Goal: Task Accomplishment & Management: Manage account settings

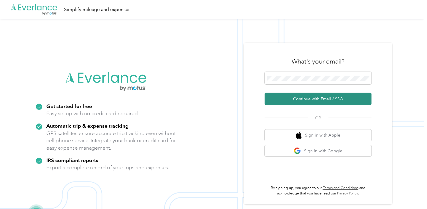
click at [298, 102] on button "Continue with Email / SSO" at bounding box center [318, 99] width 107 height 12
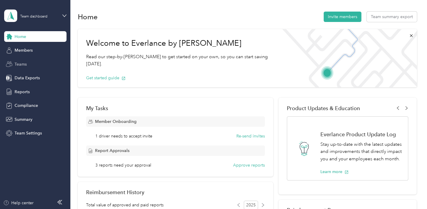
click at [27, 68] on div "Teams" at bounding box center [35, 64] width 62 height 11
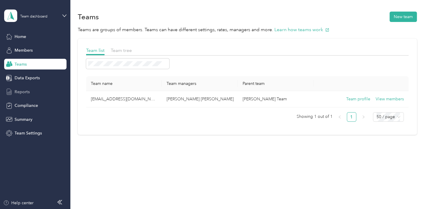
click at [29, 89] on span "Reports" at bounding box center [22, 92] width 15 height 6
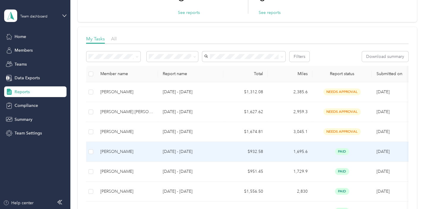
scroll to position [89, 0]
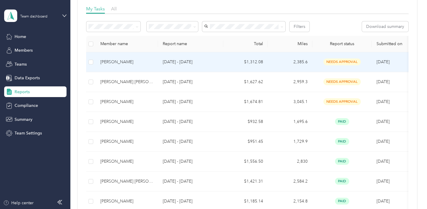
click at [191, 62] on p "[DATE] - [DATE]" at bounding box center [191, 62] width 56 height 7
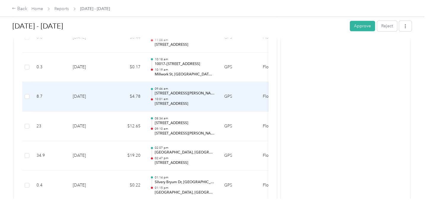
scroll to position [4328, 0]
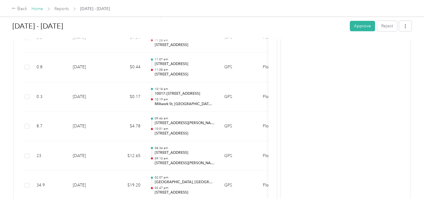
click at [37, 9] on link "Home" at bounding box center [37, 8] width 12 height 5
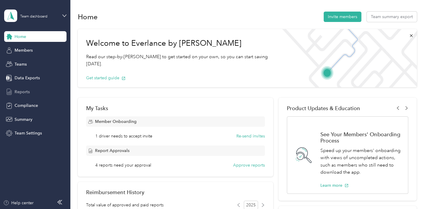
click at [20, 92] on span "Reports" at bounding box center [22, 92] width 15 height 6
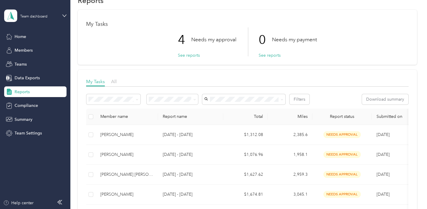
scroll to position [29, 0]
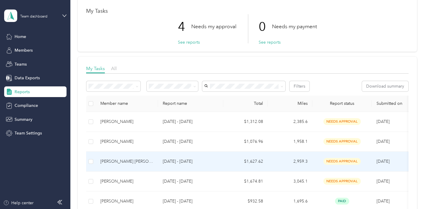
click at [118, 162] on div "[PERSON_NAME] [PERSON_NAME]" at bounding box center [126, 161] width 53 height 7
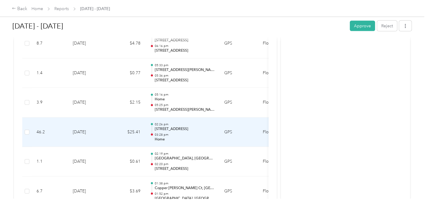
scroll to position [5643, 0]
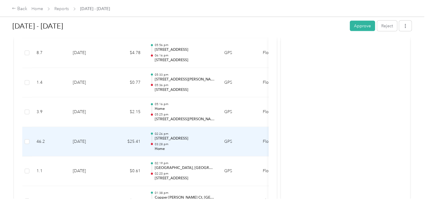
click at [187, 136] on p "[STREET_ADDRESS]" at bounding box center [185, 138] width 60 height 5
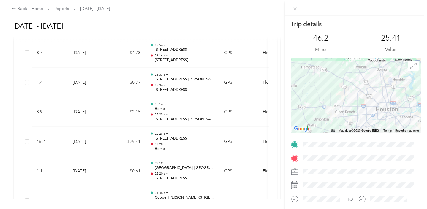
scroll to position [0, 0]
click at [190, 72] on div "Trip details This trip cannot be edited because it is either under review, appr…" at bounding box center [213, 104] width 427 height 209
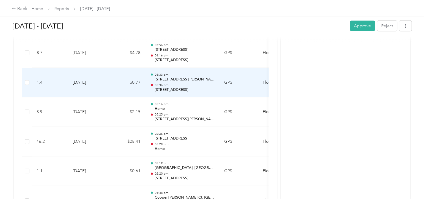
click at [170, 83] on p "05:36 pm" at bounding box center [185, 85] width 60 height 4
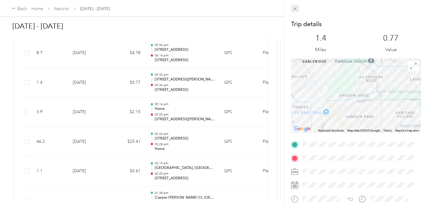
click at [296, 9] on icon at bounding box center [295, 8] width 5 height 5
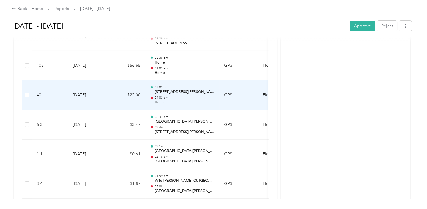
scroll to position [3089, 0]
click at [125, 89] on td "$56.65" at bounding box center [128, 96] width 36 height 30
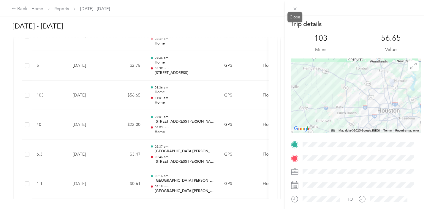
click at [296, 11] on icon at bounding box center [295, 8] width 5 height 5
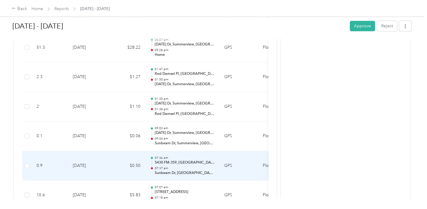
scroll to position [802, 0]
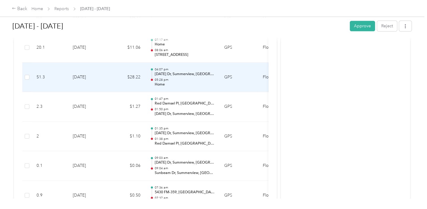
click at [135, 75] on td "$28.22" at bounding box center [128, 78] width 36 height 30
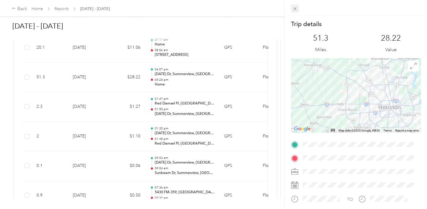
click at [298, 10] on span at bounding box center [295, 8] width 8 height 8
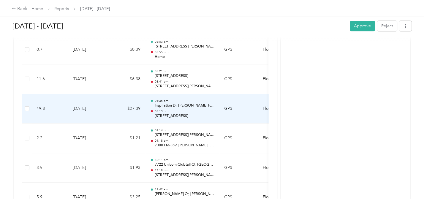
scroll to position [445, 0]
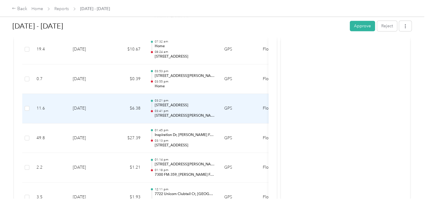
click at [129, 108] on td "$6.38" at bounding box center [128, 109] width 36 height 30
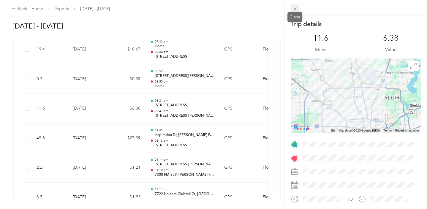
click at [297, 8] on icon at bounding box center [295, 8] width 5 height 5
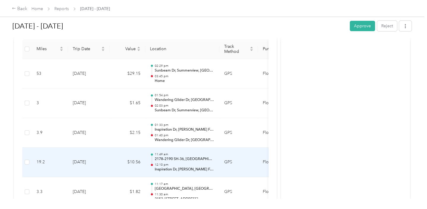
scroll to position [118, 0]
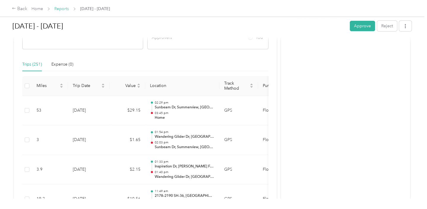
click at [57, 10] on link "Reports" at bounding box center [61, 8] width 15 height 5
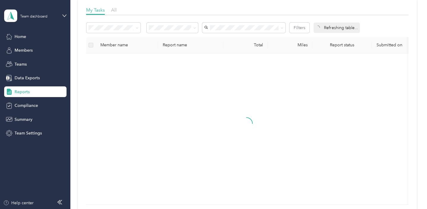
scroll to position [89, 0]
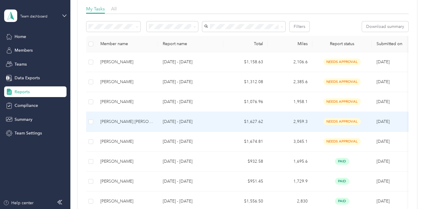
click at [112, 122] on div "[PERSON_NAME] [PERSON_NAME]" at bounding box center [126, 121] width 53 height 7
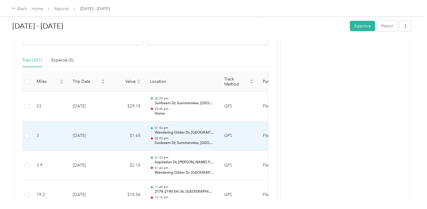
scroll to position [124, 0]
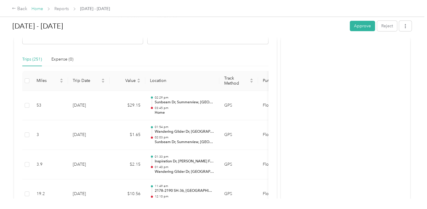
click at [33, 8] on link "Home" at bounding box center [37, 8] width 12 height 5
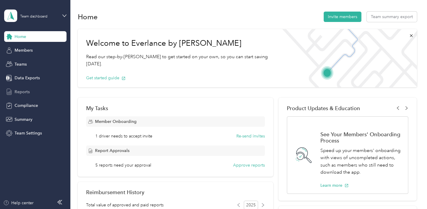
click at [21, 91] on span "Reports" at bounding box center [22, 92] width 15 height 6
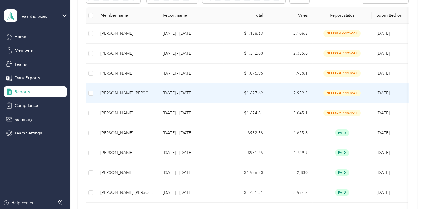
scroll to position [118, 0]
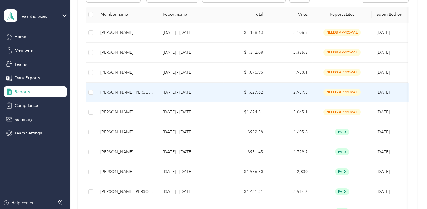
click at [112, 92] on div "[PERSON_NAME] [PERSON_NAME]" at bounding box center [126, 92] width 53 height 7
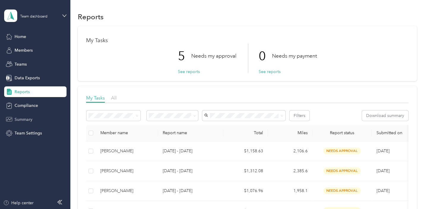
click at [34, 118] on div "Summary" at bounding box center [35, 119] width 62 height 11
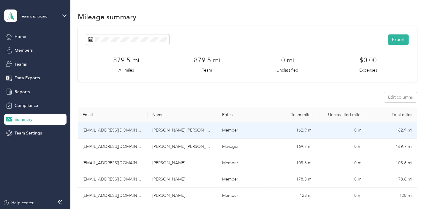
click at [125, 132] on td "[EMAIL_ADDRESS][DOMAIN_NAME]" at bounding box center [113, 130] width 70 height 16
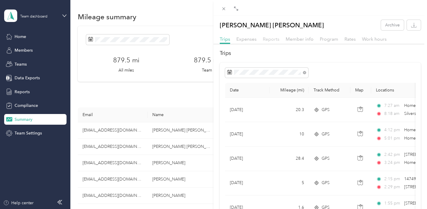
click at [275, 37] on span "Reports" at bounding box center [271, 39] width 17 height 6
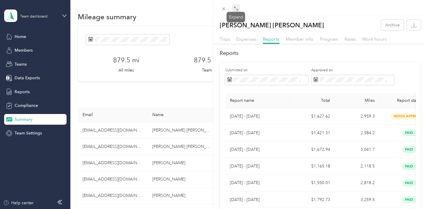
click at [233, 8] on span at bounding box center [236, 8] width 8 height 8
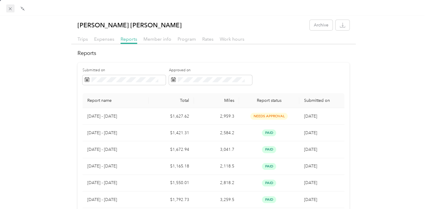
click at [11, 9] on icon at bounding box center [10, 8] width 5 height 5
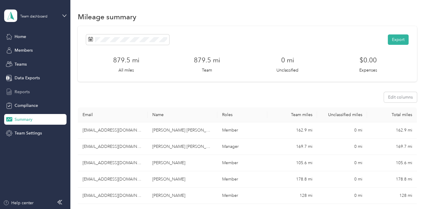
click at [25, 90] on span "Reports" at bounding box center [22, 92] width 15 height 6
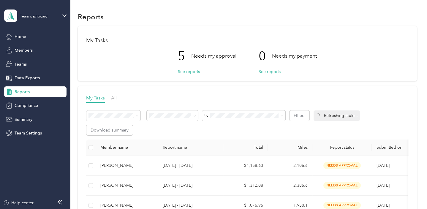
scroll to position [89, 0]
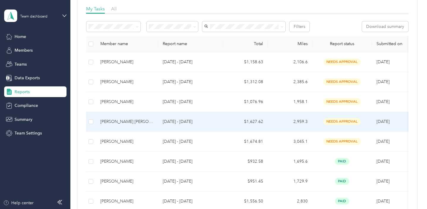
click at [132, 122] on div "[PERSON_NAME] [PERSON_NAME]" at bounding box center [126, 121] width 53 height 7
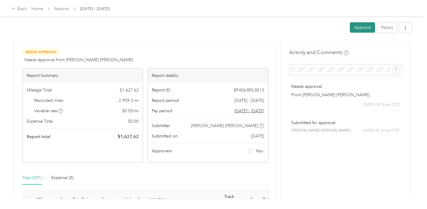
click at [353, 29] on button "Approve" at bounding box center [362, 27] width 25 height 10
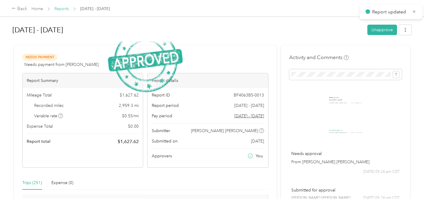
click at [56, 10] on link "Reports" at bounding box center [61, 8] width 15 height 5
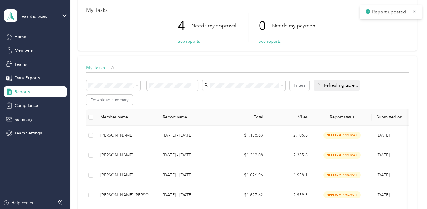
scroll to position [89, 0]
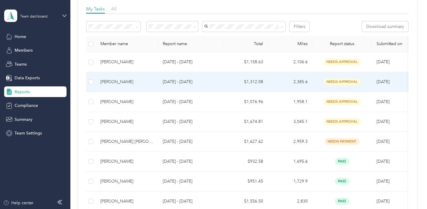
click at [120, 83] on div "[PERSON_NAME]" at bounding box center [126, 82] width 53 height 7
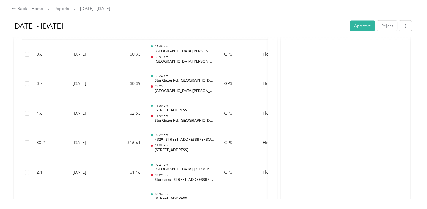
scroll to position [5427, 0]
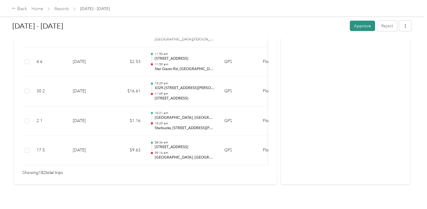
click at [364, 26] on button "Approve" at bounding box center [362, 26] width 25 height 10
click at [58, 10] on link "Reports" at bounding box center [61, 8] width 15 height 5
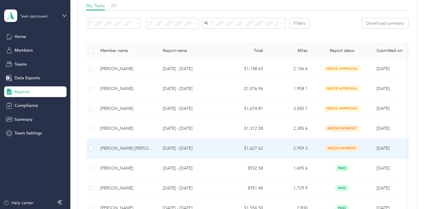
scroll to position [118, 0]
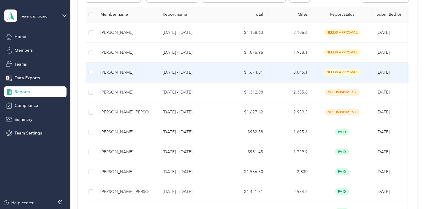
click at [130, 73] on div "[PERSON_NAME]" at bounding box center [126, 72] width 53 height 7
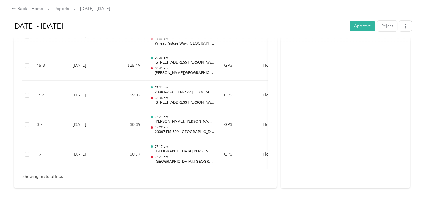
scroll to position [4985, 0]
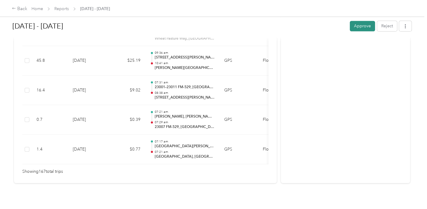
click at [363, 26] on button "Approve" at bounding box center [362, 26] width 25 height 10
click at [56, 10] on link "Reports" at bounding box center [61, 8] width 15 height 5
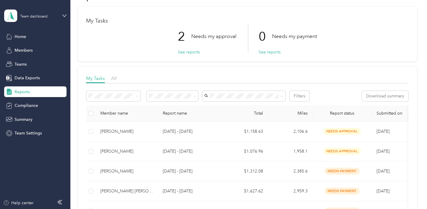
scroll to position [59, 0]
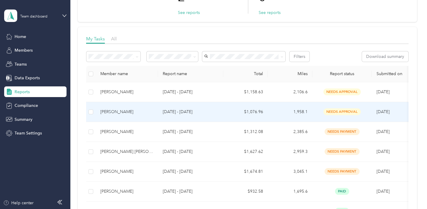
click at [167, 109] on p "[DATE] - [DATE]" at bounding box center [191, 112] width 56 height 7
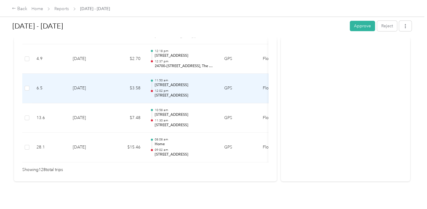
scroll to position [3836, 0]
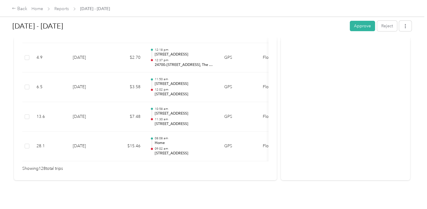
click at [363, 22] on button "Approve" at bounding box center [362, 26] width 25 height 10
click at [60, 7] on link "Reports" at bounding box center [61, 8] width 15 height 5
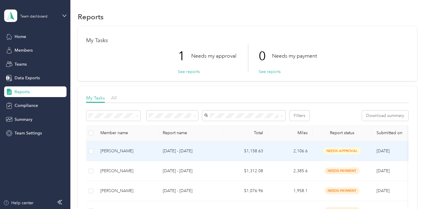
click at [146, 153] on div "[PERSON_NAME]" at bounding box center [126, 151] width 53 height 7
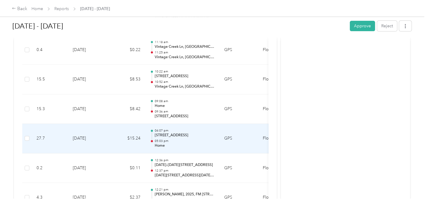
scroll to position [386, 0]
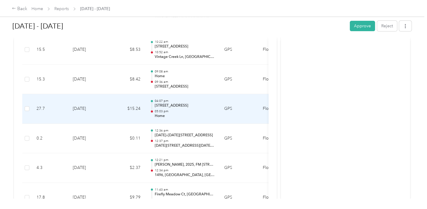
click at [180, 103] on p "[STREET_ADDRESS]" at bounding box center [185, 105] width 60 height 5
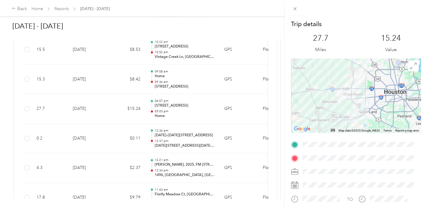
click at [178, 134] on div "Trip details This trip cannot be edited because it is either under review, appr…" at bounding box center [213, 104] width 427 height 209
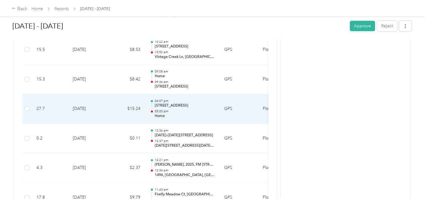
click at [176, 108] on div "04:07 pm [STREET_ADDRESS] 05:03 pm Home" at bounding box center [185, 109] width 60 height 20
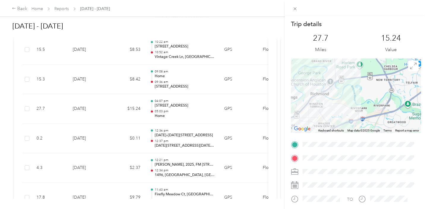
drag, startPoint x: 332, startPoint y: 121, endPoint x: 350, endPoint y: 80, distance: 45.5
click at [350, 80] on div at bounding box center [356, 96] width 130 height 74
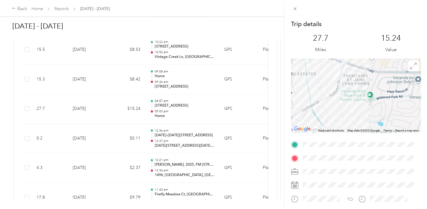
drag, startPoint x: 358, startPoint y: 76, endPoint x: 323, endPoint y: 89, distance: 36.9
click at [337, 104] on div at bounding box center [356, 96] width 130 height 74
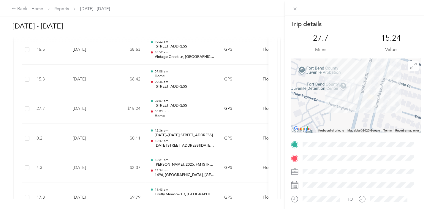
drag, startPoint x: 352, startPoint y: 78, endPoint x: 333, endPoint y: 111, distance: 38.6
click at [333, 111] on div at bounding box center [356, 96] width 130 height 74
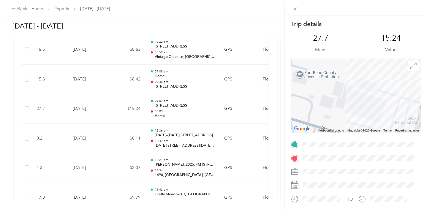
drag, startPoint x: 355, startPoint y: 82, endPoint x: 391, endPoint y: 108, distance: 44.3
click at [391, 108] on div at bounding box center [356, 96] width 130 height 74
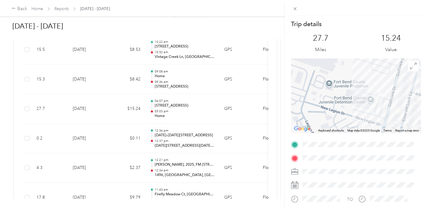
click at [187, 142] on div "Trip details This trip cannot be edited because it is either under review, appr…" at bounding box center [213, 104] width 427 height 209
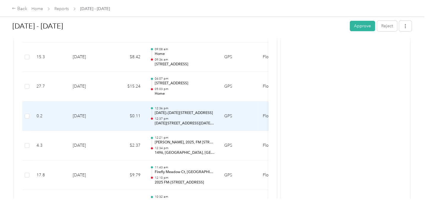
scroll to position [416, 0]
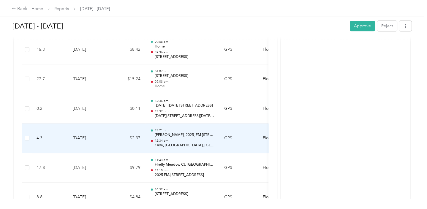
click at [174, 139] on p "12:34 pm" at bounding box center [185, 141] width 60 height 4
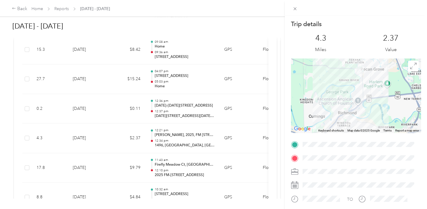
click at [162, 112] on div "Trip details This trip cannot be edited because it is either under review, appr…" at bounding box center [213, 104] width 427 height 209
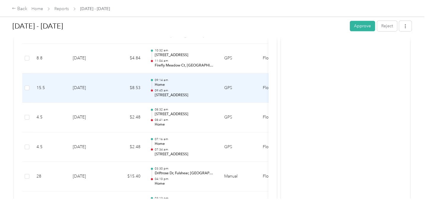
scroll to position [564, 0]
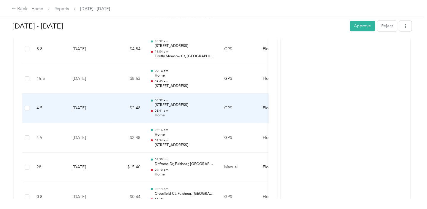
click at [168, 113] on p "Home" at bounding box center [185, 115] width 60 height 5
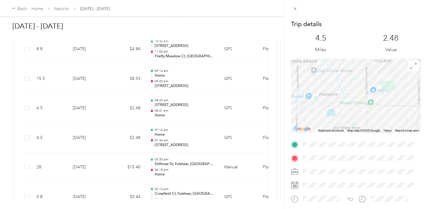
drag, startPoint x: 324, startPoint y: 99, endPoint x: 393, endPoint y: 128, distance: 74.4
click at [393, 128] on div "Keyboard shortcuts Map Data Map data ©2025 Google Map data ©2025 Google 500 m C…" at bounding box center [356, 96] width 130 height 74
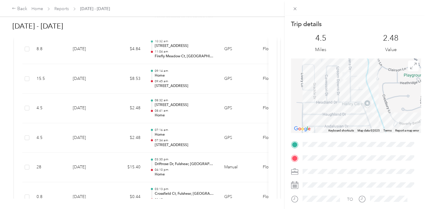
drag, startPoint x: 345, startPoint y: 67, endPoint x: 335, endPoint y: 121, distance: 54.6
click at [335, 121] on div at bounding box center [356, 96] width 130 height 74
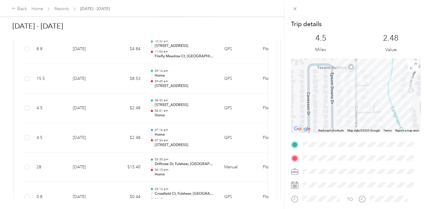
drag, startPoint x: 348, startPoint y: 76, endPoint x: 340, endPoint y: 105, distance: 30.2
click at [340, 105] on div at bounding box center [356, 96] width 130 height 74
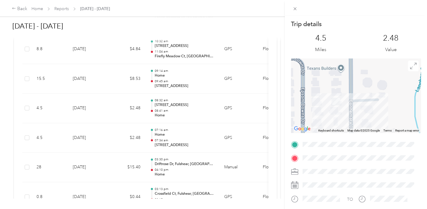
drag, startPoint x: 354, startPoint y: 89, endPoint x: 336, endPoint y: 117, distance: 33.3
click at [336, 118] on div at bounding box center [356, 96] width 130 height 74
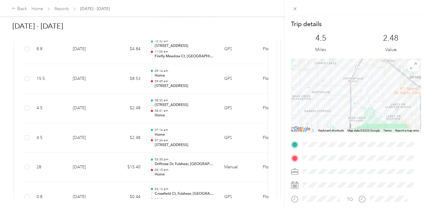
drag, startPoint x: 398, startPoint y: 98, endPoint x: 361, endPoint y: 65, distance: 49.2
click at [361, 65] on div at bounding box center [356, 96] width 130 height 74
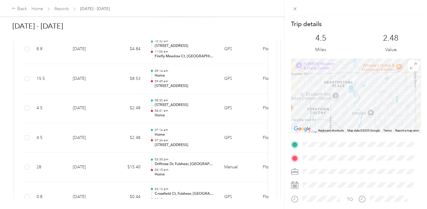
drag, startPoint x: 346, startPoint y: 94, endPoint x: 340, endPoint y: 100, distance: 8.4
click at [340, 100] on div at bounding box center [356, 96] width 130 height 74
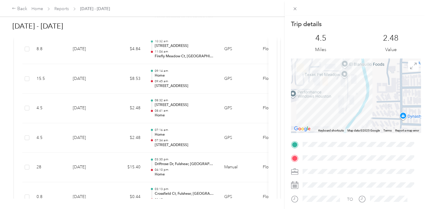
drag, startPoint x: 344, startPoint y: 82, endPoint x: 334, endPoint y: 110, distance: 29.8
click at [350, 138] on div "Trip details This trip cannot be edited because it is either under review, appr…" at bounding box center [356, 152] width 130 height 264
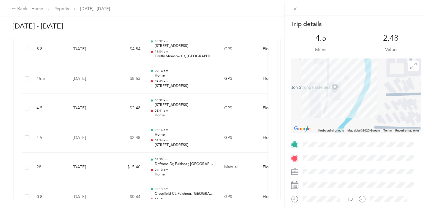
drag, startPoint x: 380, startPoint y: 93, endPoint x: 326, endPoint y: 110, distance: 56.3
click at [320, 114] on div at bounding box center [356, 96] width 130 height 74
click at [162, 74] on div "Trip details This trip cannot be edited because it is either under review, appr…" at bounding box center [213, 104] width 427 height 209
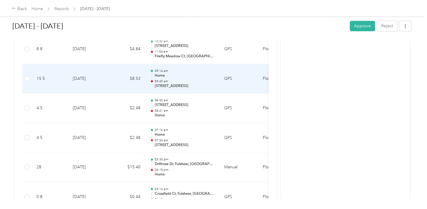
click at [157, 73] on p "Home" at bounding box center [185, 75] width 60 height 5
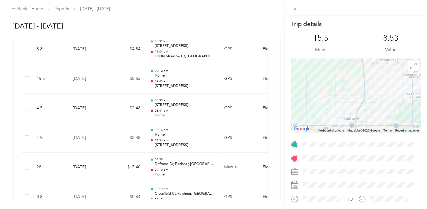
click at [182, 136] on div "Trip details This trip cannot be edited because it is either under review, appr…" at bounding box center [213, 104] width 427 height 209
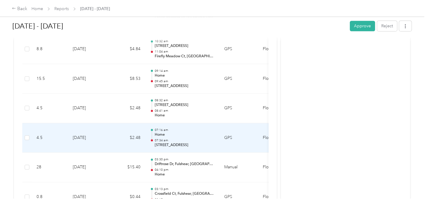
click at [168, 132] on p "Home" at bounding box center [185, 134] width 60 height 5
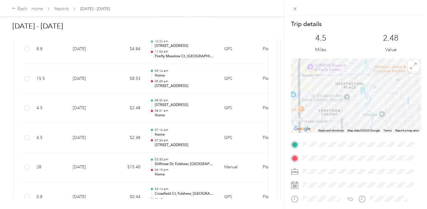
drag, startPoint x: 364, startPoint y: 104, endPoint x: 350, endPoint y: 110, distance: 14.9
click at [350, 110] on div at bounding box center [356, 96] width 130 height 74
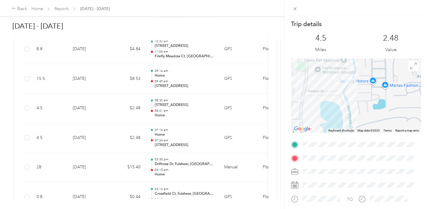
drag, startPoint x: 383, startPoint y: 73, endPoint x: 366, endPoint y: 99, distance: 31.0
click at [366, 99] on div at bounding box center [356, 96] width 130 height 74
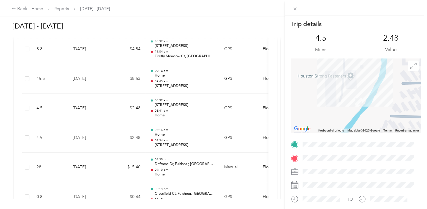
click at [345, 143] on div "Trip details This trip cannot be edited because it is either under review, appr…" at bounding box center [356, 152] width 130 height 264
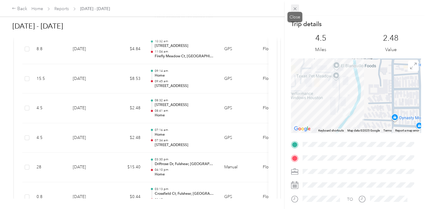
click at [295, 7] on icon at bounding box center [295, 8] width 5 height 5
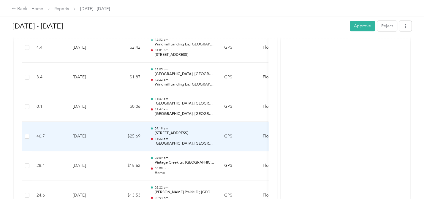
scroll to position [832, 0]
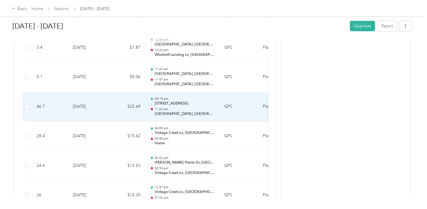
click at [177, 104] on div "09:19 am [STREET_ADDRESS] 11:22 am [GEOGRAPHIC_DATA], [GEOGRAPHIC_DATA]" at bounding box center [185, 107] width 60 height 20
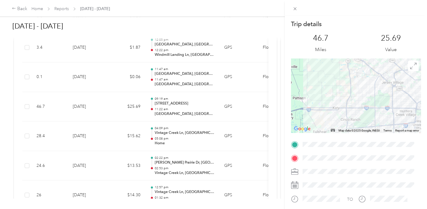
click at [299, 7] on div at bounding box center [356, 8] width 142 height 16
click at [297, 8] on icon at bounding box center [295, 8] width 5 height 5
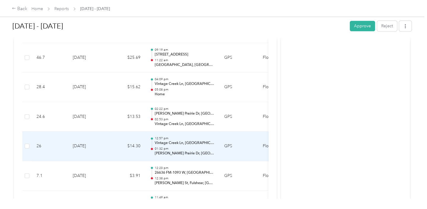
scroll to position [891, 0]
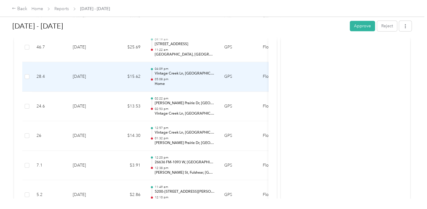
click at [171, 72] on p "Vintage Creek Ln, [GEOGRAPHIC_DATA], [GEOGRAPHIC_DATA]" at bounding box center [185, 73] width 60 height 5
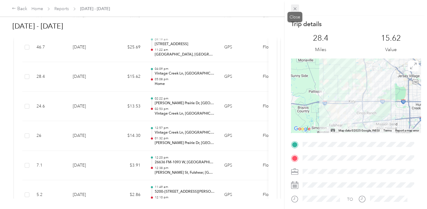
click at [296, 5] on span at bounding box center [295, 8] width 8 height 8
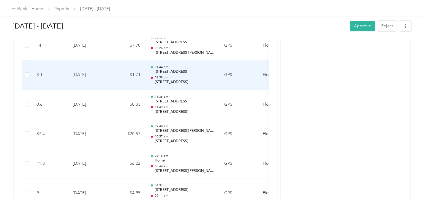
scroll to position [1277, 0]
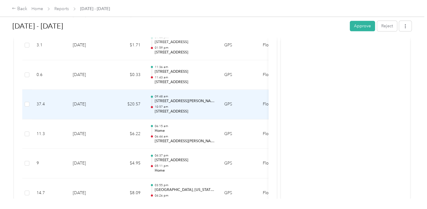
click at [181, 109] on p "[STREET_ADDRESS]" at bounding box center [185, 111] width 60 height 5
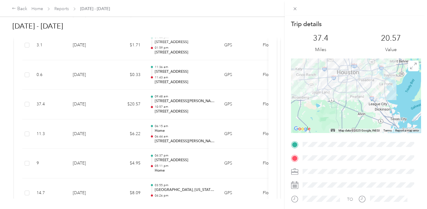
drag, startPoint x: 340, startPoint y: 118, endPoint x: 300, endPoint y: 94, distance: 46.9
click at [300, 94] on div at bounding box center [356, 96] width 130 height 74
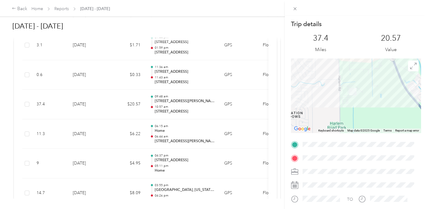
drag, startPoint x: 309, startPoint y: 86, endPoint x: 363, endPoint y: 117, distance: 63.2
click at [363, 117] on div at bounding box center [356, 96] width 130 height 74
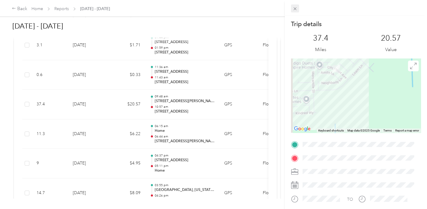
click at [296, 7] on icon at bounding box center [295, 8] width 5 height 5
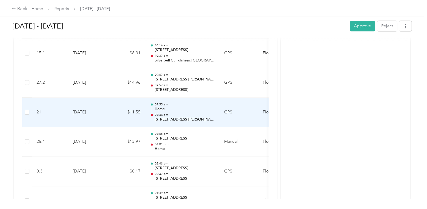
scroll to position [1663, 0]
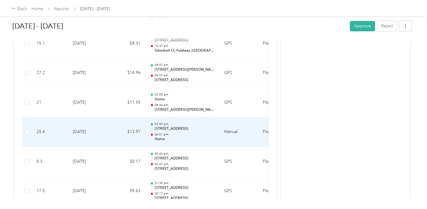
click at [191, 132] on p "04:01 pm" at bounding box center [185, 134] width 60 height 4
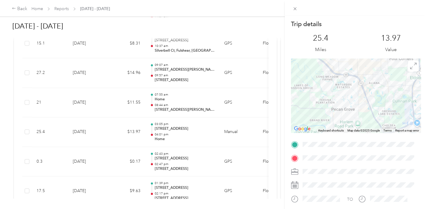
drag, startPoint x: 352, startPoint y: 116, endPoint x: 324, endPoint y: 86, distance: 41.6
click at [328, 91] on div at bounding box center [356, 96] width 130 height 74
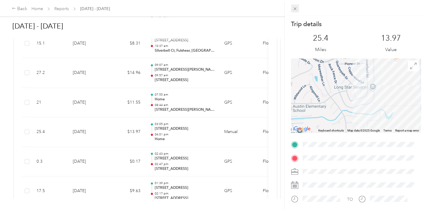
click at [293, 6] on icon at bounding box center [295, 8] width 5 height 5
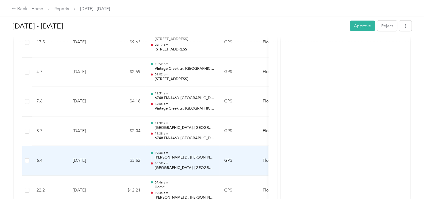
scroll to position [1841, 0]
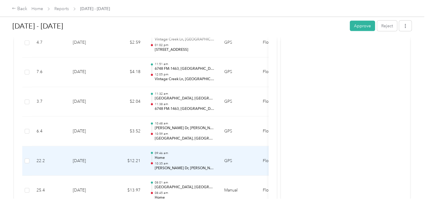
click at [163, 162] on p "10:35 am" at bounding box center [185, 164] width 60 height 4
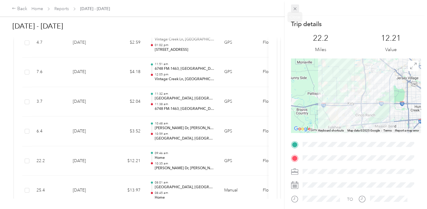
click at [293, 10] on icon at bounding box center [295, 8] width 5 height 5
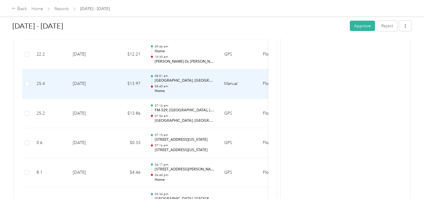
scroll to position [1960, 0]
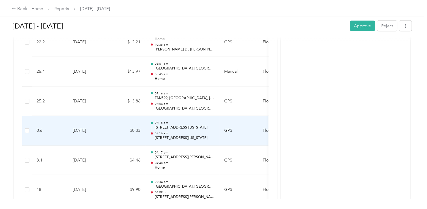
click at [177, 135] on p "[STREET_ADDRESS][US_STATE]" at bounding box center [185, 137] width 60 height 5
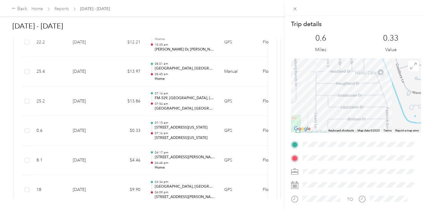
drag, startPoint x: 374, startPoint y: 97, endPoint x: 291, endPoint y: 167, distance: 108.8
click at [291, 167] on div "Trip details This trip cannot be edited because it is either under review, appr…" at bounding box center [356, 152] width 130 height 264
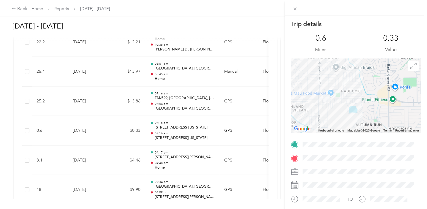
click at [181, 94] on div "Trip details This trip cannot be edited because it is either under review, appr…" at bounding box center [213, 104] width 427 height 209
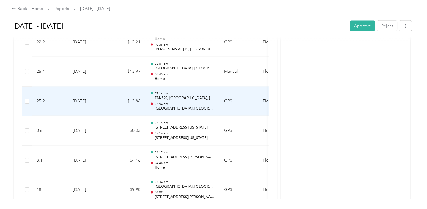
click at [195, 102] on p "07:54 am" at bounding box center [185, 104] width 60 height 4
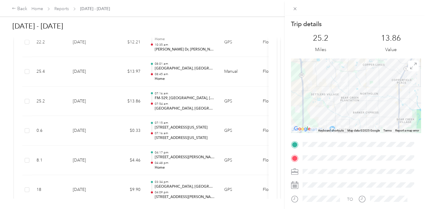
drag, startPoint x: 355, startPoint y: 109, endPoint x: 355, endPoint y: 130, distance: 21.1
click at [355, 130] on div "Keyboard shortcuts Map Data Map data ©2025 Google Map data ©2025 Google 2 km Cl…" at bounding box center [356, 96] width 130 height 74
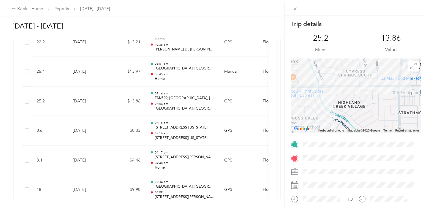
drag, startPoint x: 381, startPoint y: 104, endPoint x: 360, endPoint y: 52, distance: 55.3
click at [360, 52] on div "Trip details This trip cannot be edited because it is either under review, appr…" at bounding box center [356, 152] width 130 height 264
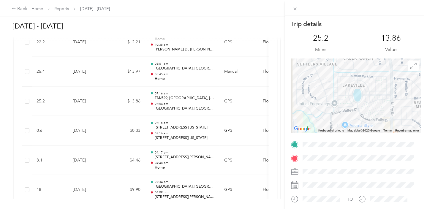
drag, startPoint x: 317, startPoint y: 109, endPoint x: 416, endPoint y: 31, distance: 126.5
click at [416, 31] on div "Trip details This trip cannot be edited because it is either under review, appr…" at bounding box center [356, 152] width 130 height 264
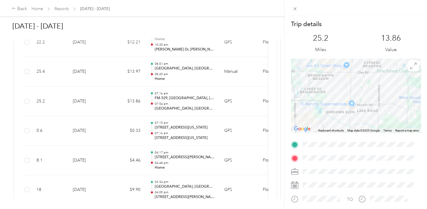
drag, startPoint x: 365, startPoint y: 100, endPoint x: 339, endPoint y: 31, distance: 74.5
click at [337, 27] on div "Trip details This trip cannot be edited because it is either under review, appr…" at bounding box center [356, 152] width 130 height 264
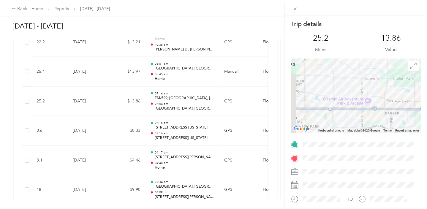
drag, startPoint x: 379, startPoint y: 93, endPoint x: 434, endPoint y: 46, distance: 72.3
click at [424, 46] on html "Back Home Reports [DATE] - [DATE] [DATE] - [DATE] Approve Reject Needs Approval…" at bounding box center [212, 104] width 424 height 209
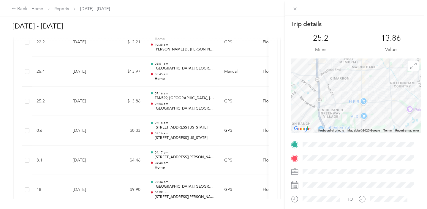
drag, startPoint x: 342, startPoint y: 98, endPoint x: 355, endPoint y: 55, distance: 45.0
click at [355, 55] on div "Trip details This trip cannot be edited because it is either under review, appr…" at bounding box center [356, 152] width 130 height 264
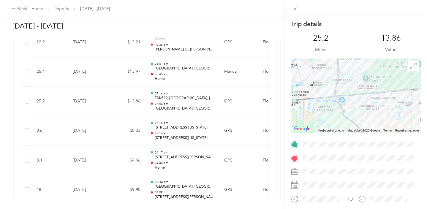
drag, startPoint x: 334, startPoint y: 103, endPoint x: 336, endPoint y: 38, distance: 64.8
click at [336, 38] on div "Trip details This trip cannot be edited because it is either under review, appr…" at bounding box center [356, 152] width 130 height 264
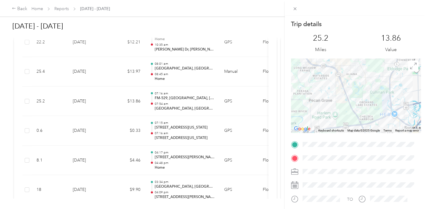
drag, startPoint x: 376, startPoint y: 115, endPoint x: 328, endPoint y: 50, distance: 80.4
click at [328, 50] on div "Trip details This trip cannot be edited because it is either under review, appr…" at bounding box center [356, 152] width 130 height 264
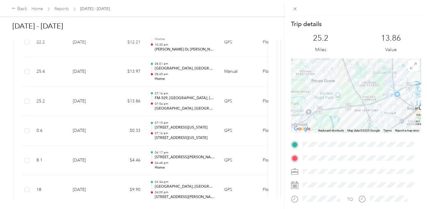
drag, startPoint x: 327, startPoint y: 123, endPoint x: 329, endPoint y: 102, distance: 20.3
click at [329, 102] on div at bounding box center [356, 96] width 130 height 74
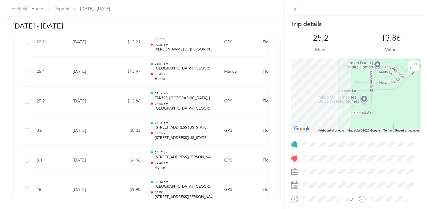
drag, startPoint x: 316, startPoint y: 119, endPoint x: 358, endPoint y: 105, distance: 43.7
click at [358, 105] on div at bounding box center [356, 96] width 130 height 74
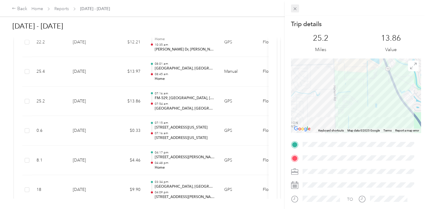
click at [296, 7] on icon at bounding box center [295, 8] width 5 height 5
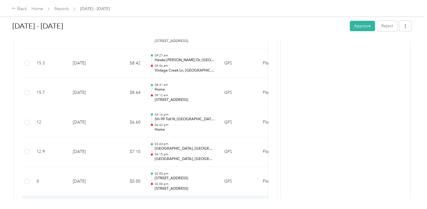
scroll to position [3771, 0]
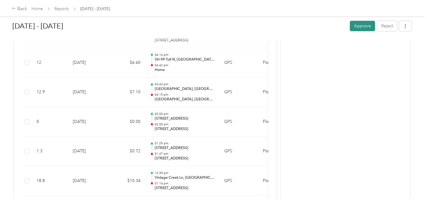
click at [355, 29] on button "Approve" at bounding box center [362, 26] width 25 height 10
click at [61, 8] on link "Reports" at bounding box center [61, 8] width 15 height 5
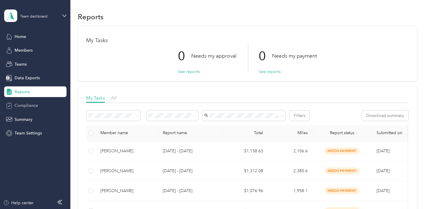
click at [25, 109] on div "Compliance" at bounding box center [35, 105] width 62 height 11
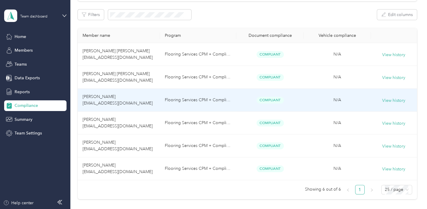
scroll to position [118, 0]
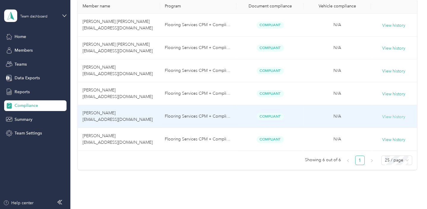
click at [390, 116] on button "View history" at bounding box center [393, 117] width 23 height 7
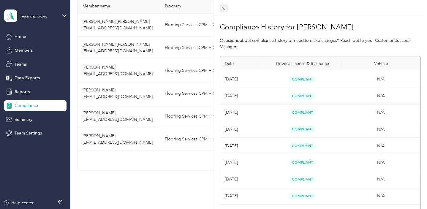
click at [226, 10] on icon at bounding box center [223, 8] width 5 height 5
